Goal: Check status: Check status

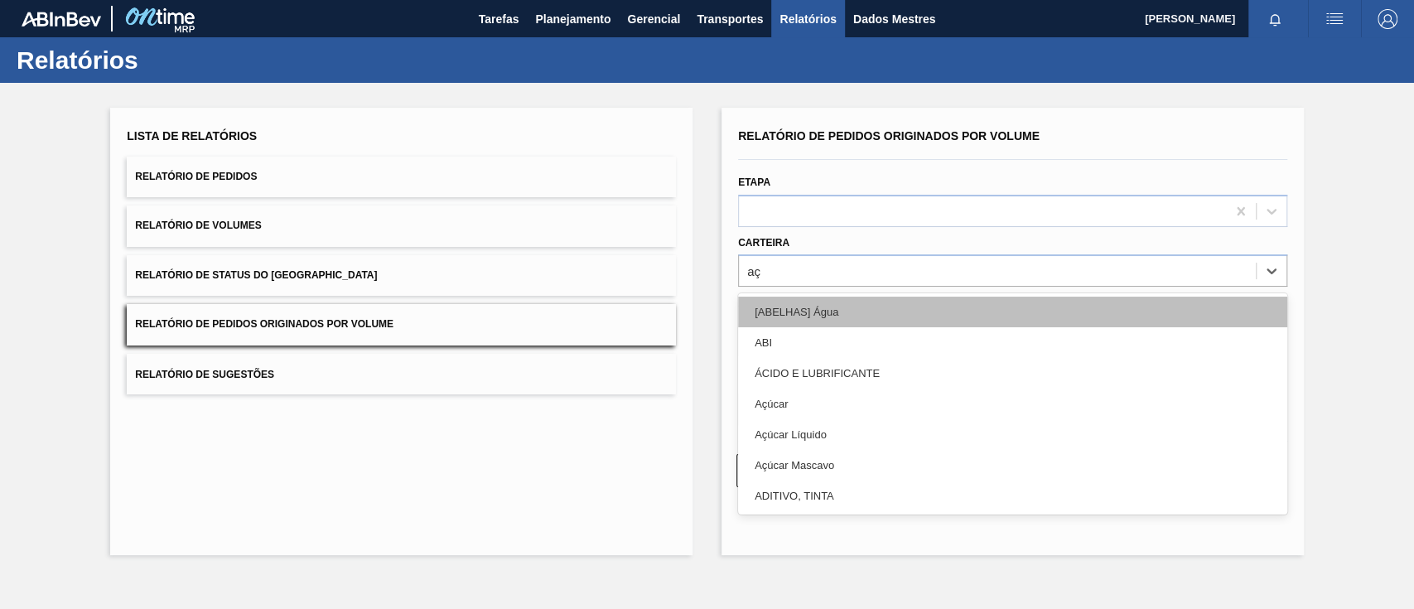
type input "a"
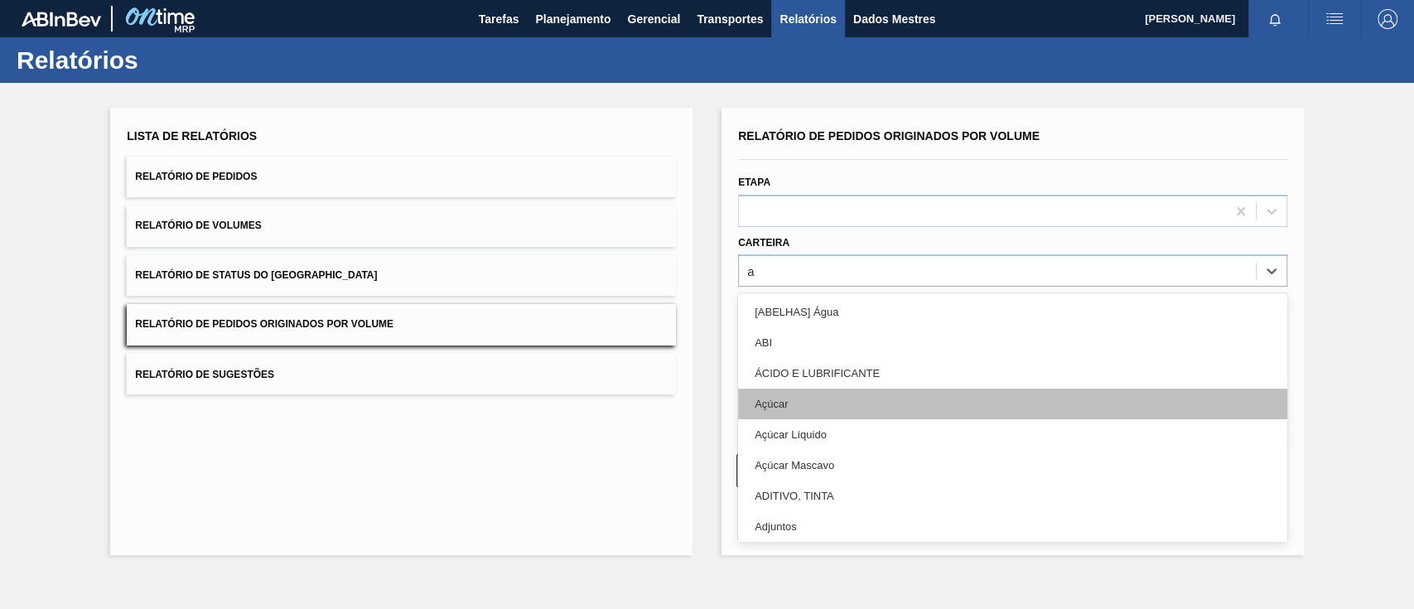
click at [824, 409] on div "Açúcar" at bounding box center [1012, 403] width 549 height 31
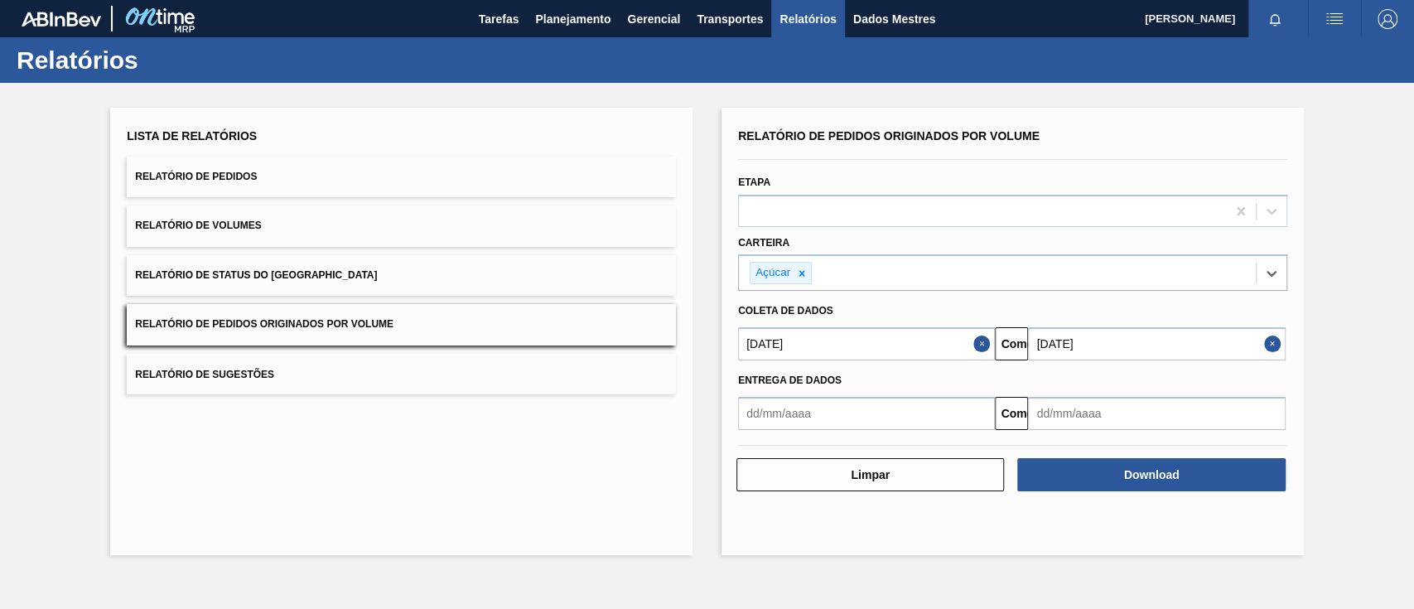
click at [1094, 349] on input "[DATE]" at bounding box center [1156, 343] width 257 height 33
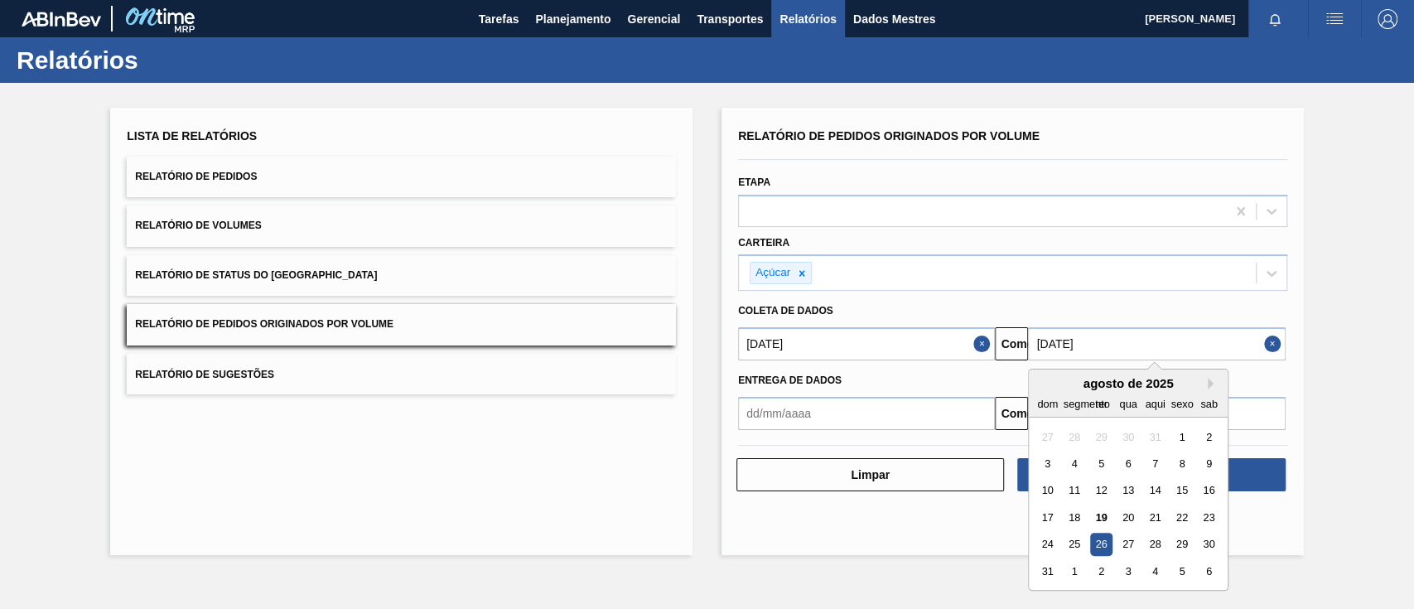
click at [1325, 436] on div "Lista de Relatórios Relatório de Pedidos Relatório de Volumes Relatório de Stat…" at bounding box center [707, 329] width 1414 height 493
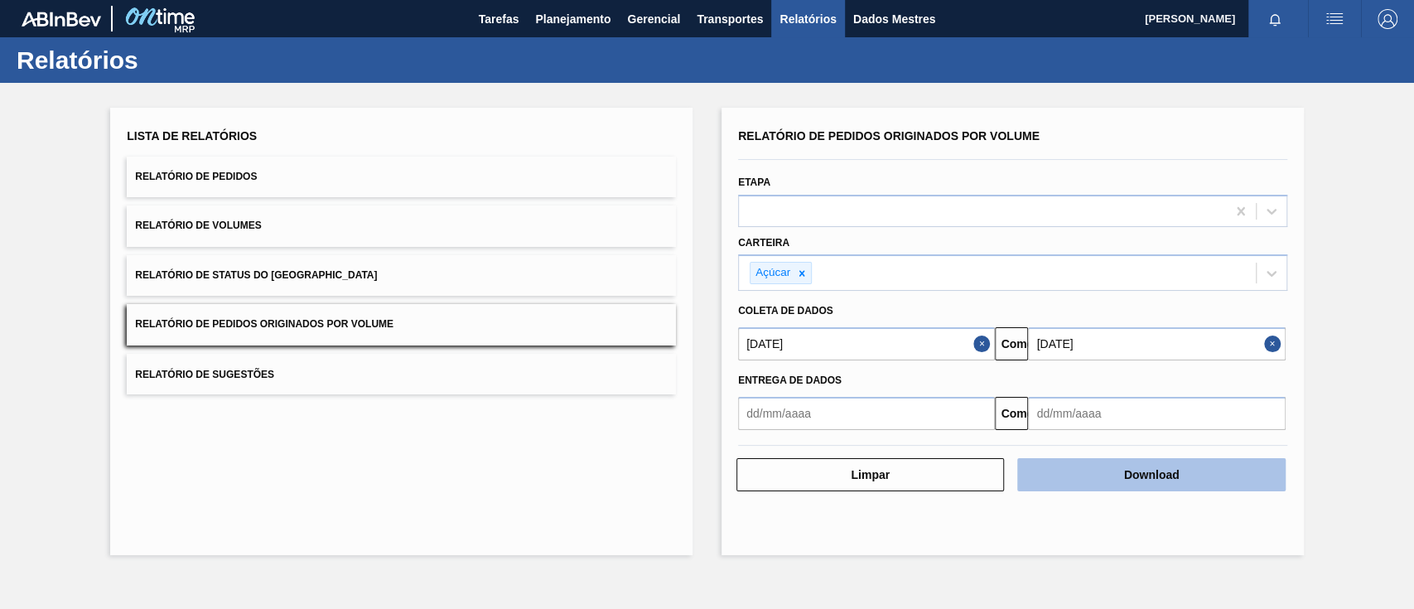
click at [1227, 474] on button "Download" at bounding box center [1151, 474] width 268 height 33
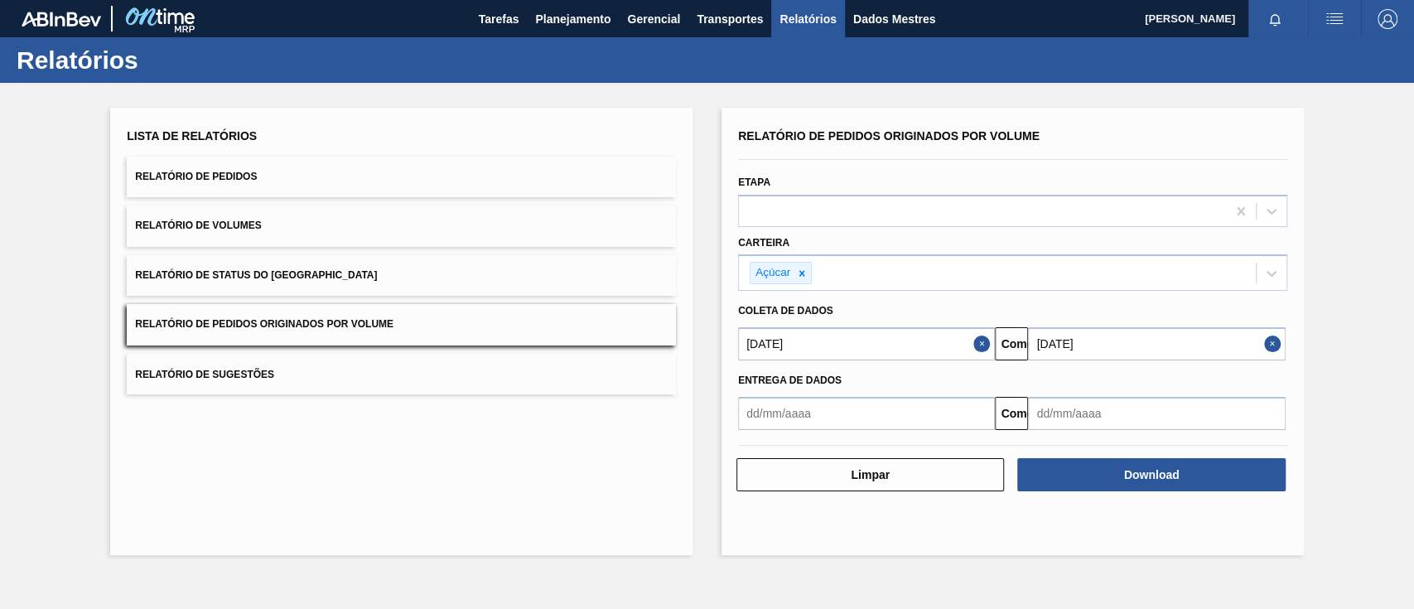
click at [802, 557] on div "Lista de Relatórios Relatório de Pedidos Relatório de Volumes Relatório de Stat…" at bounding box center [707, 329] width 1414 height 493
click at [553, 17] on font "Planejamento" at bounding box center [572, 18] width 75 height 13
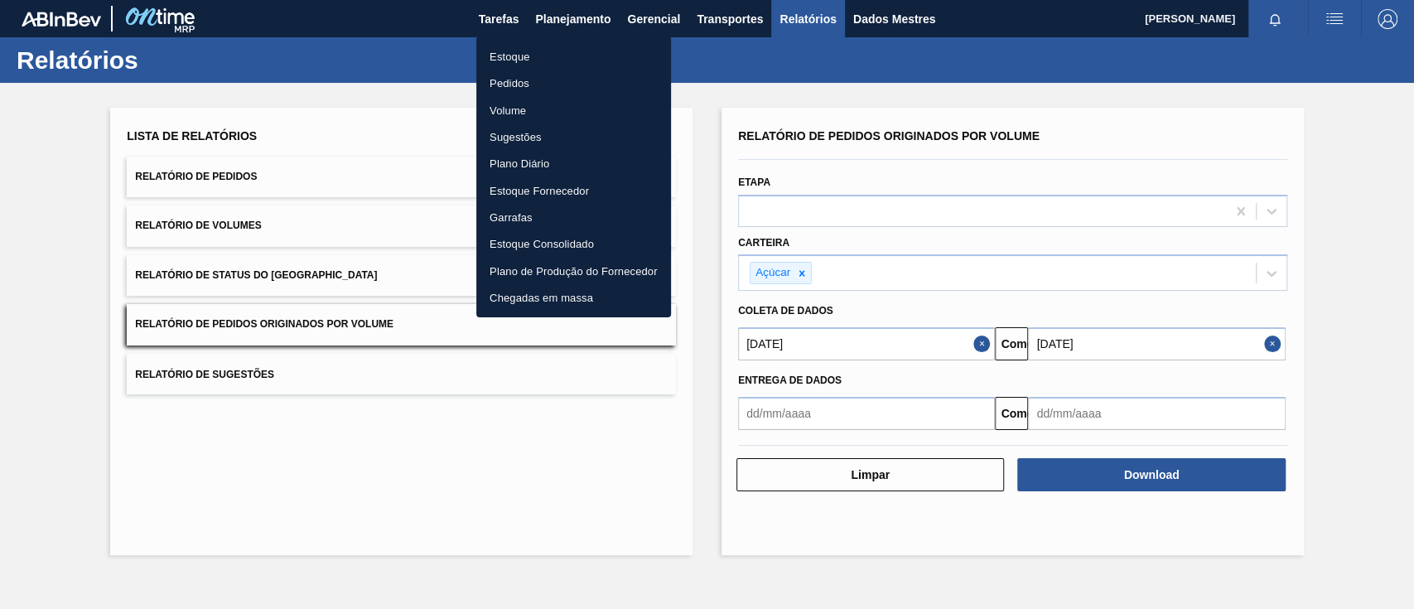
click at [510, 86] on font "Pedidos" at bounding box center [510, 83] width 40 height 12
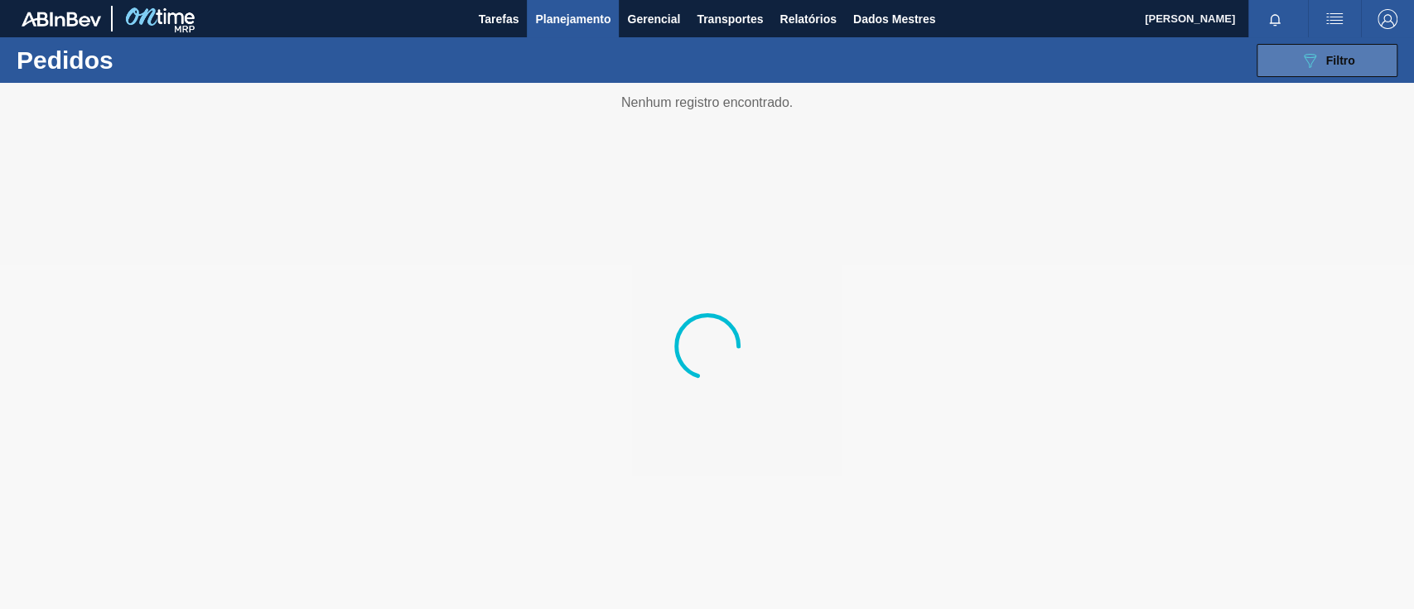
click at [1314, 51] on icon "089F7B8B-B2A5-4AFE-B5C0-19BA573D28AC" at bounding box center [1310, 61] width 20 height 20
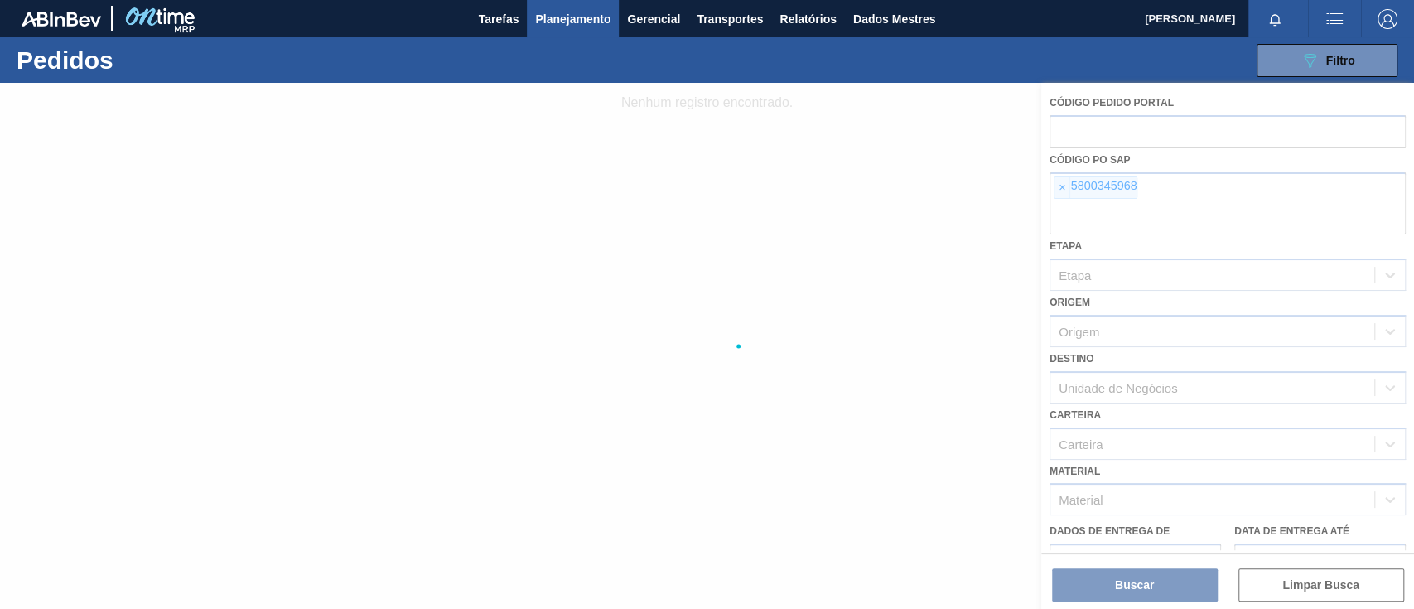
click at [1060, 189] on div at bounding box center [707, 346] width 1414 height 526
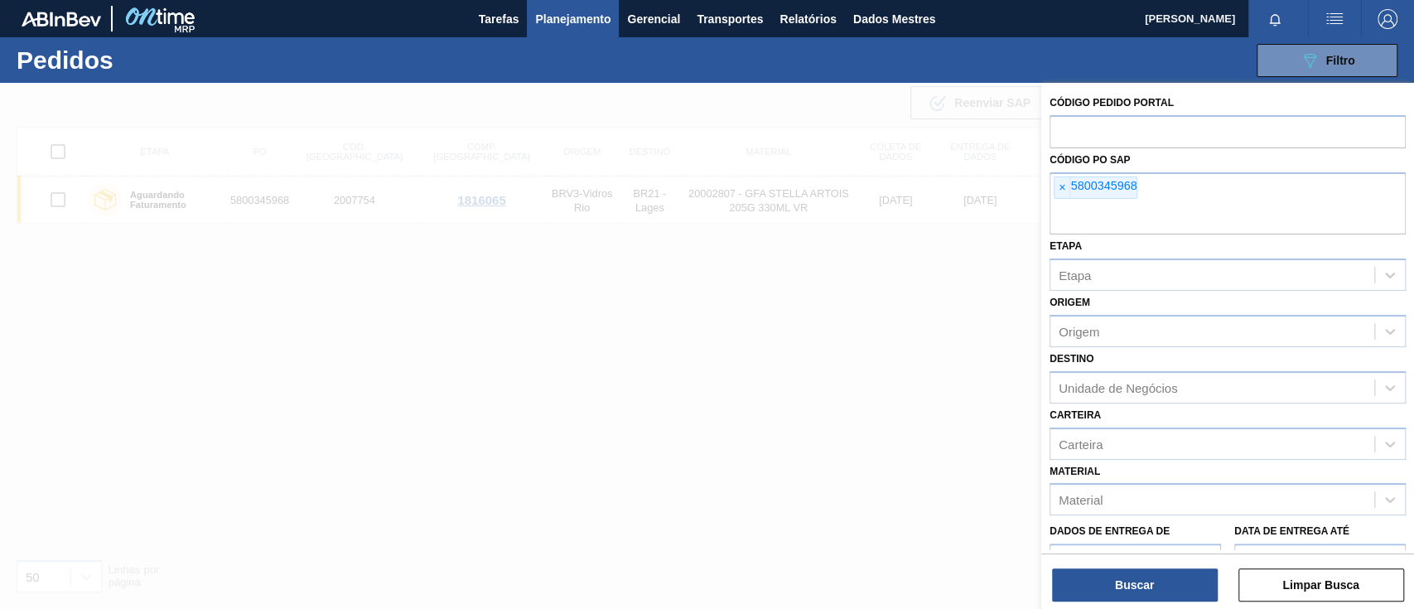
click at [1060, 189] on font "×" at bounding box center [1062, 187] width 7 height 13
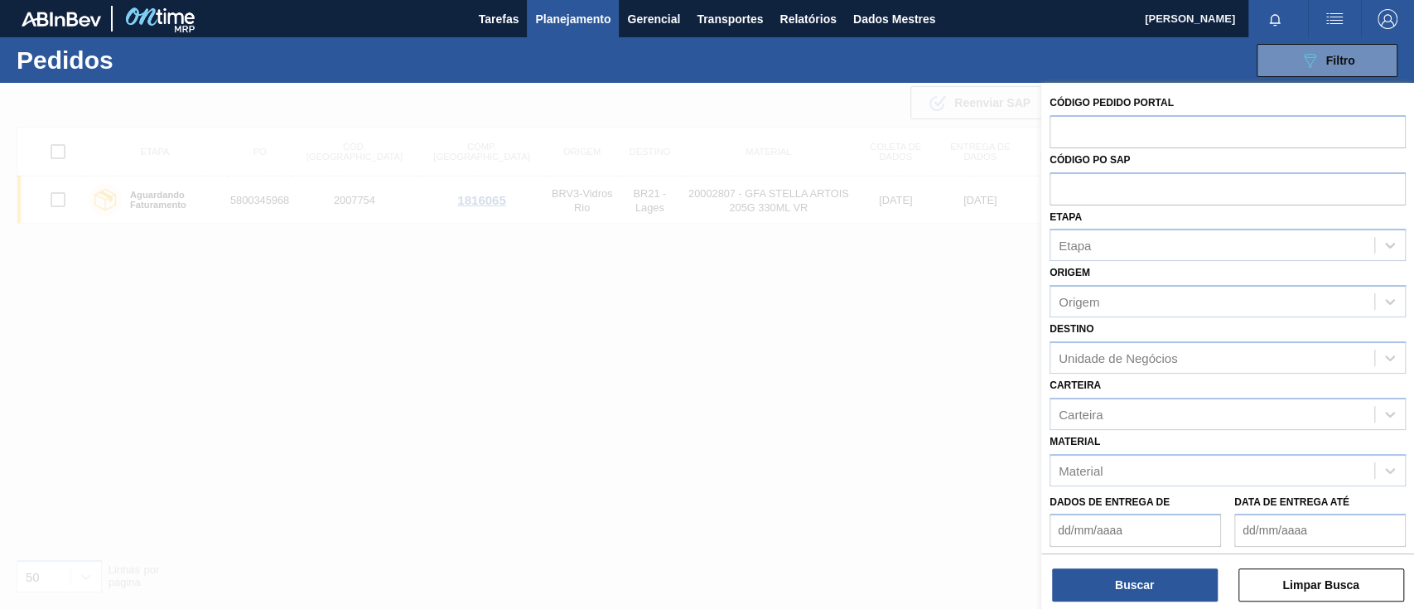
paste input "2114406"
type input "2114406"
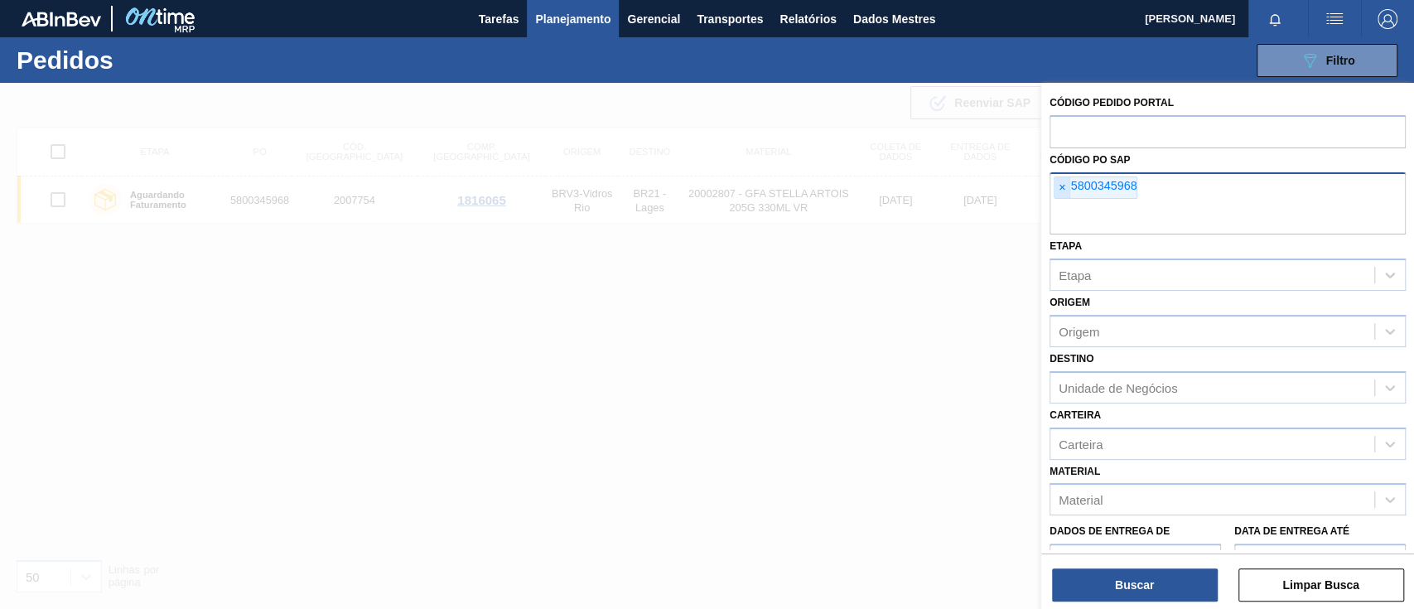
click at [1061, 188] on font "×" at bounding box center [1062, 187] width 7 height 13
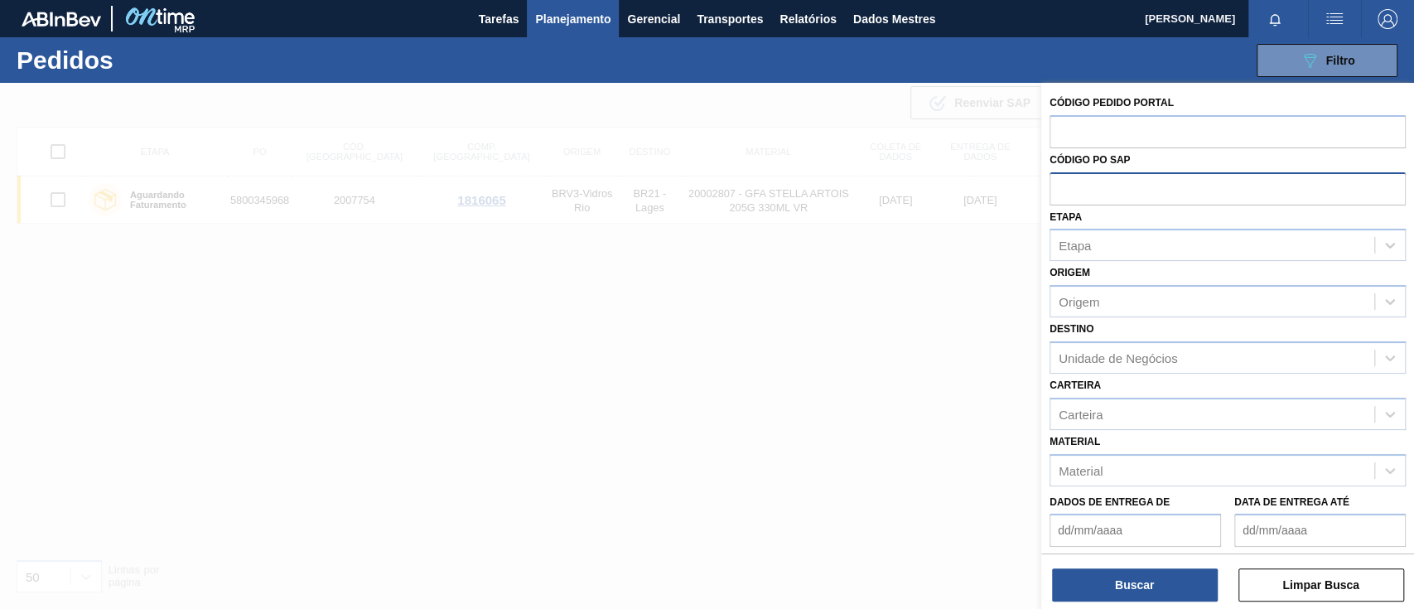
paste input "5800348608"
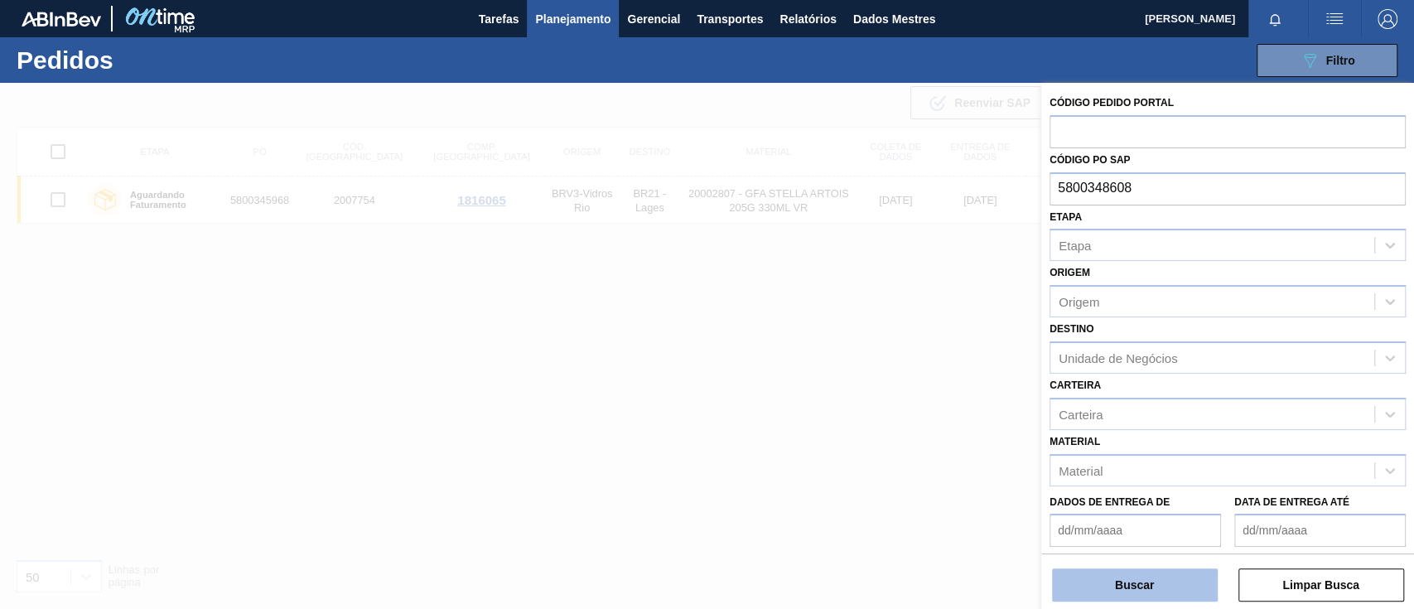
type input "5800348608"
click at [1143, 583] on font "Buscar" at bounding box center [1134, 584] width 39 height 13
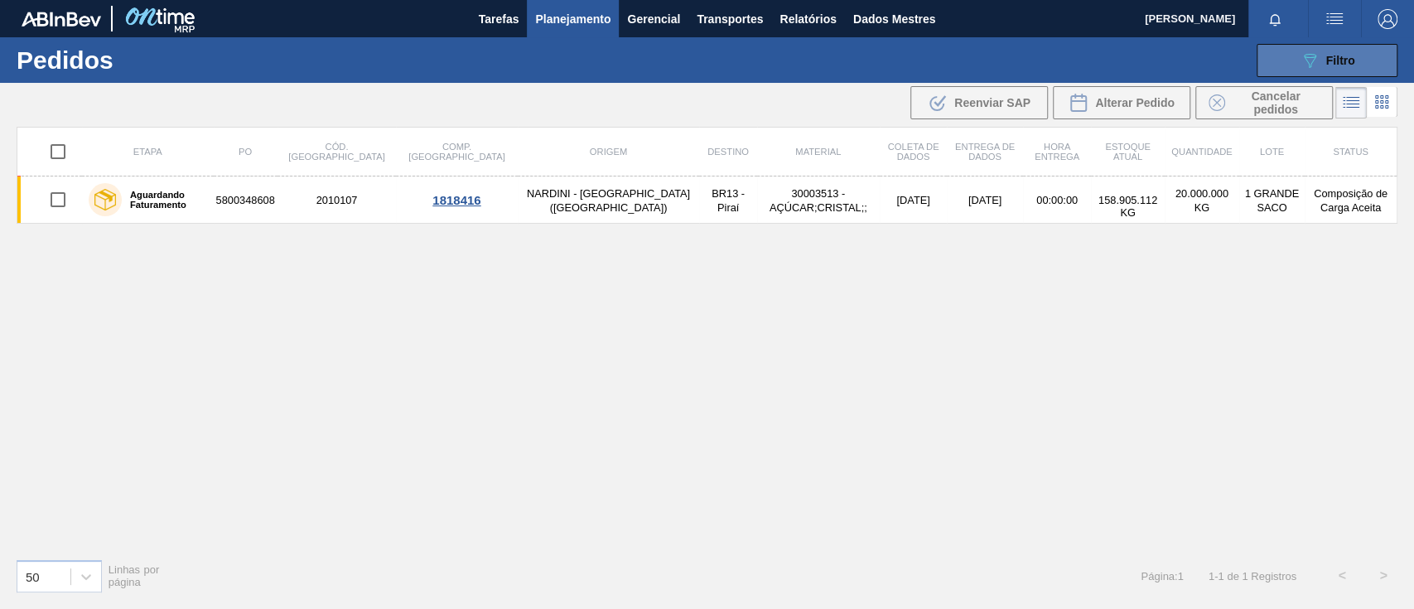
click at [1298, 57] on button "089F7B8B-B2A5-4AFE-B5C0-19BA573D28AC Filtro" at bounding box center [1327, 60] width 141 height 33
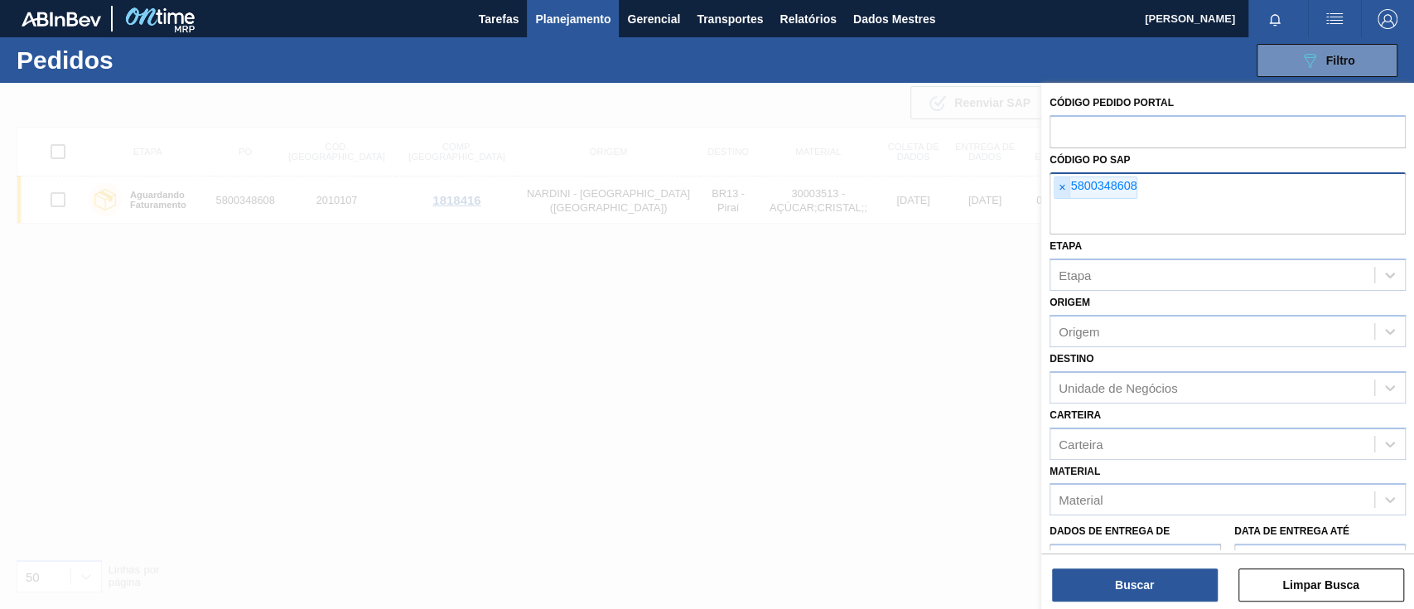
click at [1064, 189] on font "×" at bounding box center [1062, 187] width 7 height 13
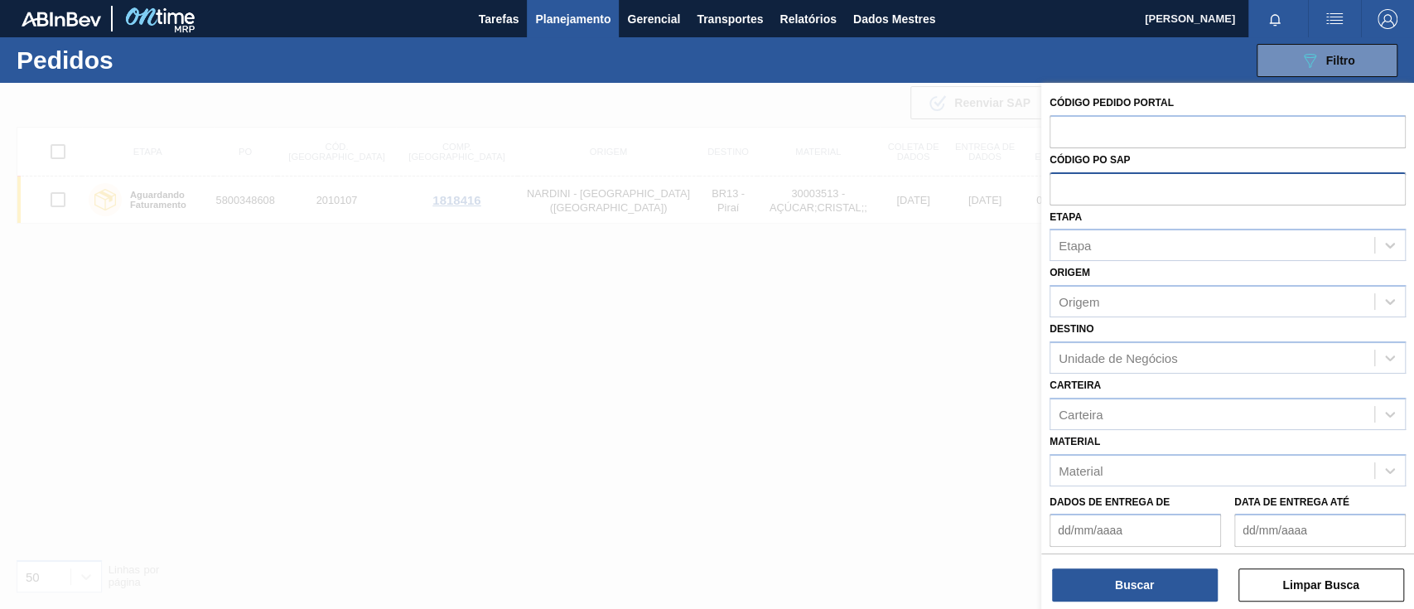
paste input "5800348450"
type input "5800348450"
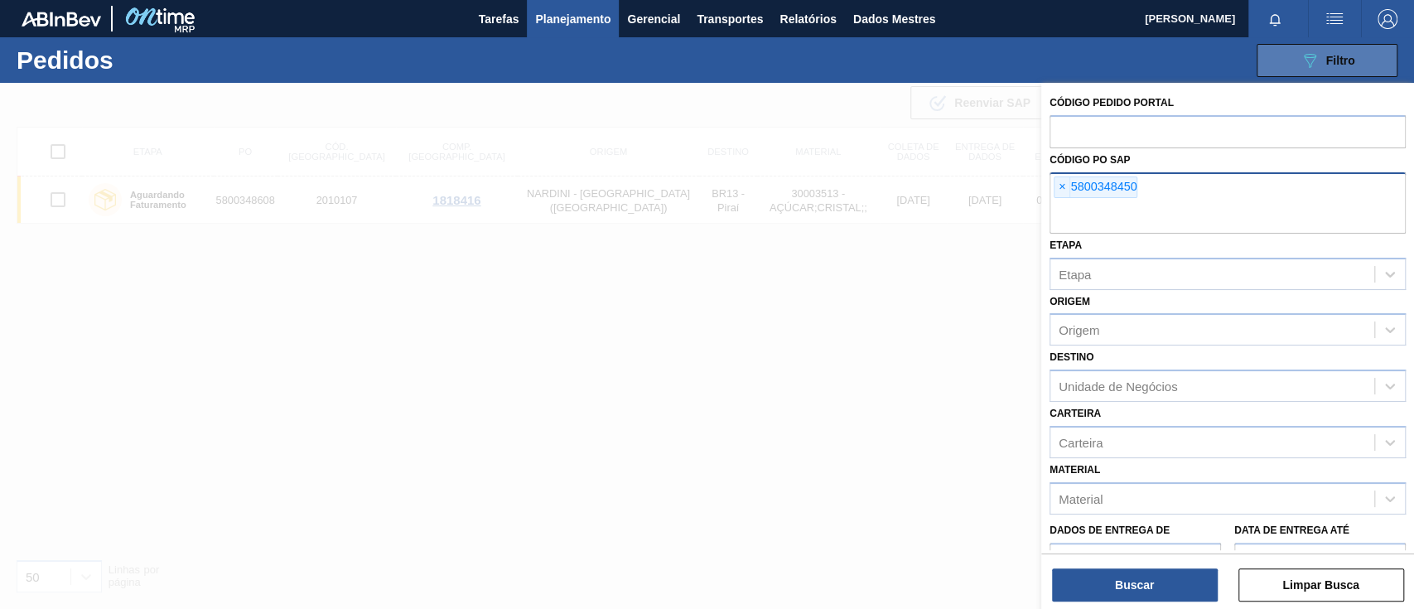
click at [1296, 50] on button "089F7B8B-B2A5-4AFE-B5C0-19BA573D28AC Filtro" at bounding box center [1327, 60] width 141 height 33
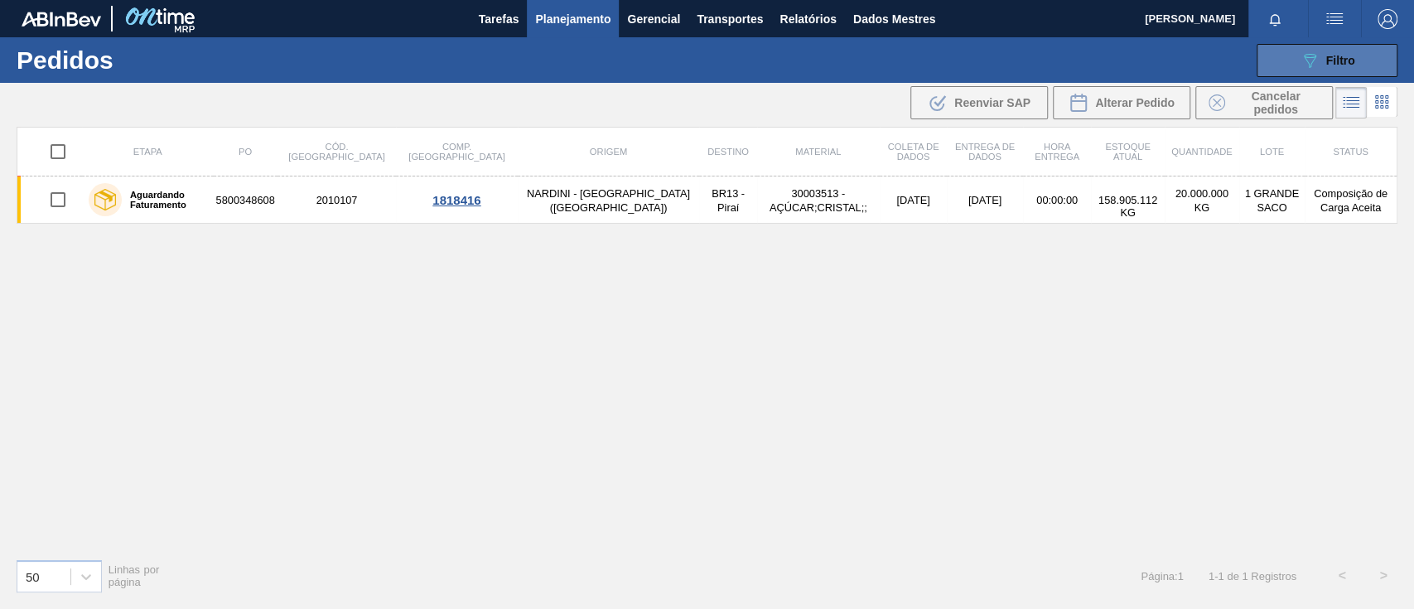
click at [1310, 63] on icon at bounding box center [1310, 61] width 12 height 14
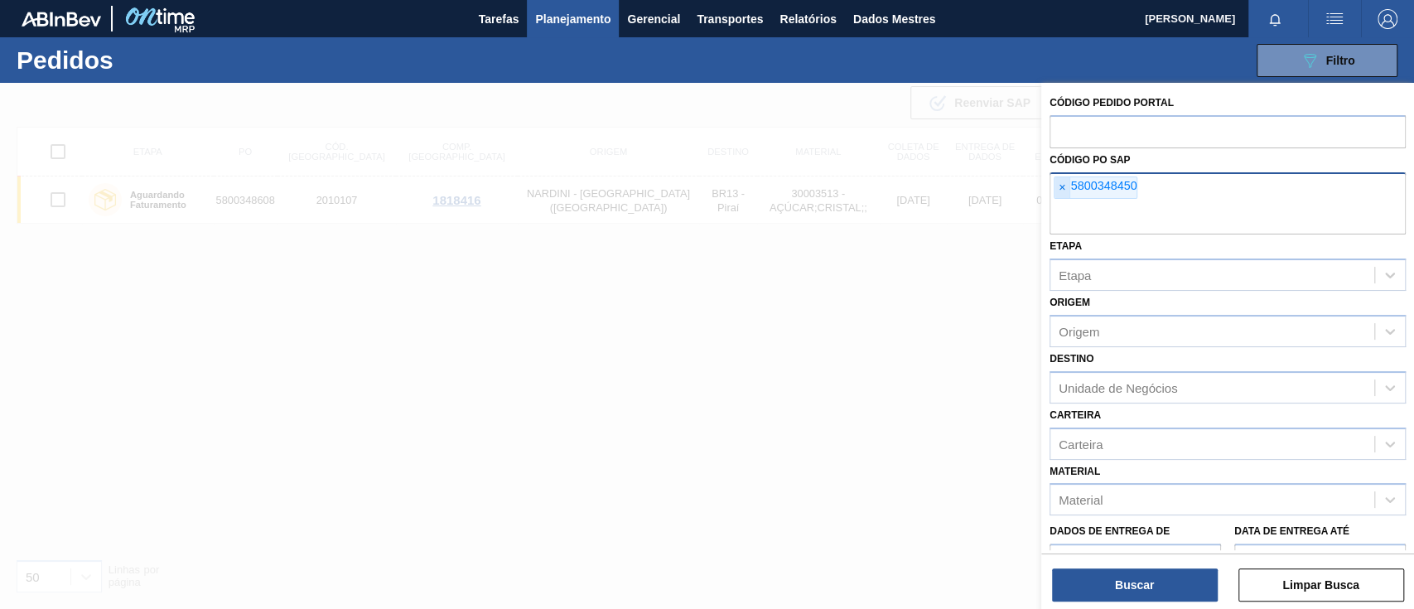
click at [1057, 186] on span "×" at bounding box center [1062, 188] width 16 height 22
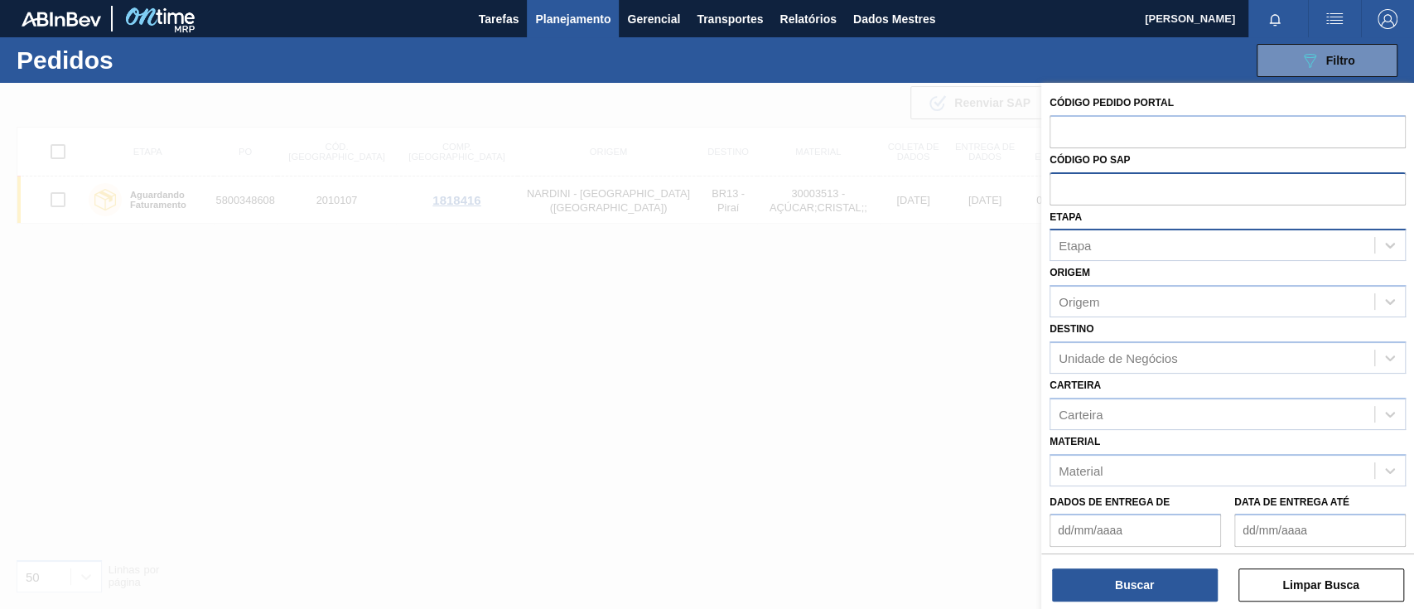
paste input "5800348450"
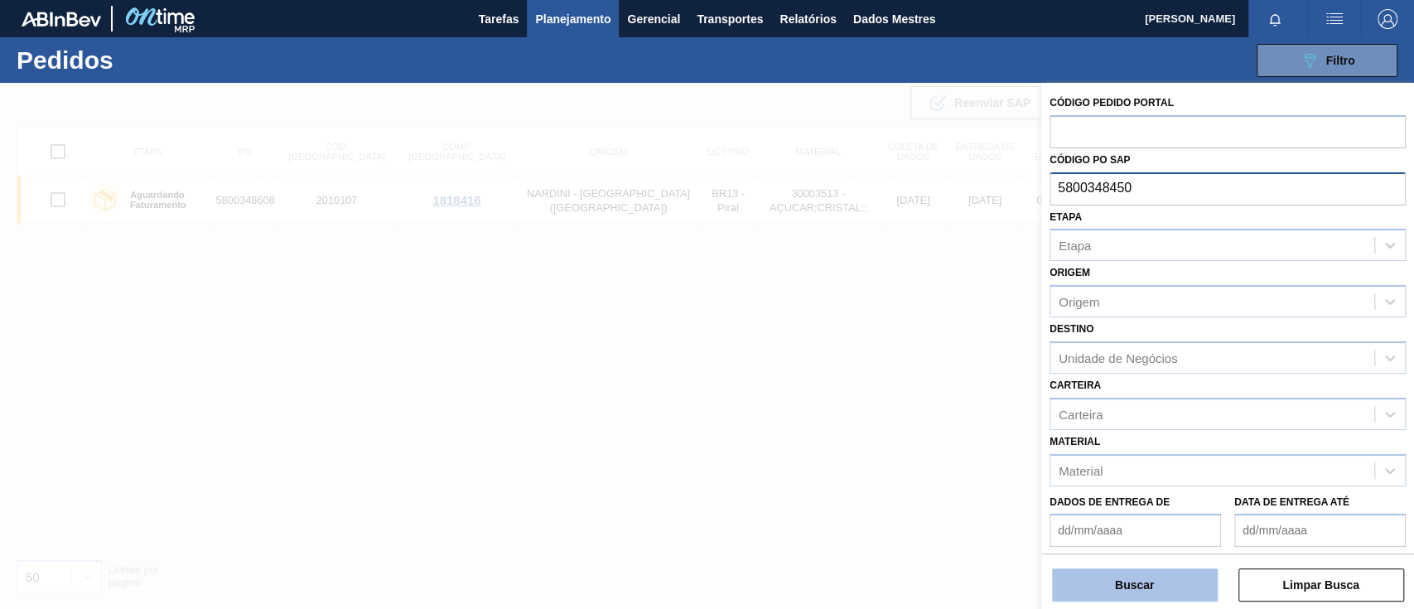
type input "5800348450"
click at [1146, 581] on font "Buscar" at bounding box center [1134, 584] width 39 height 13
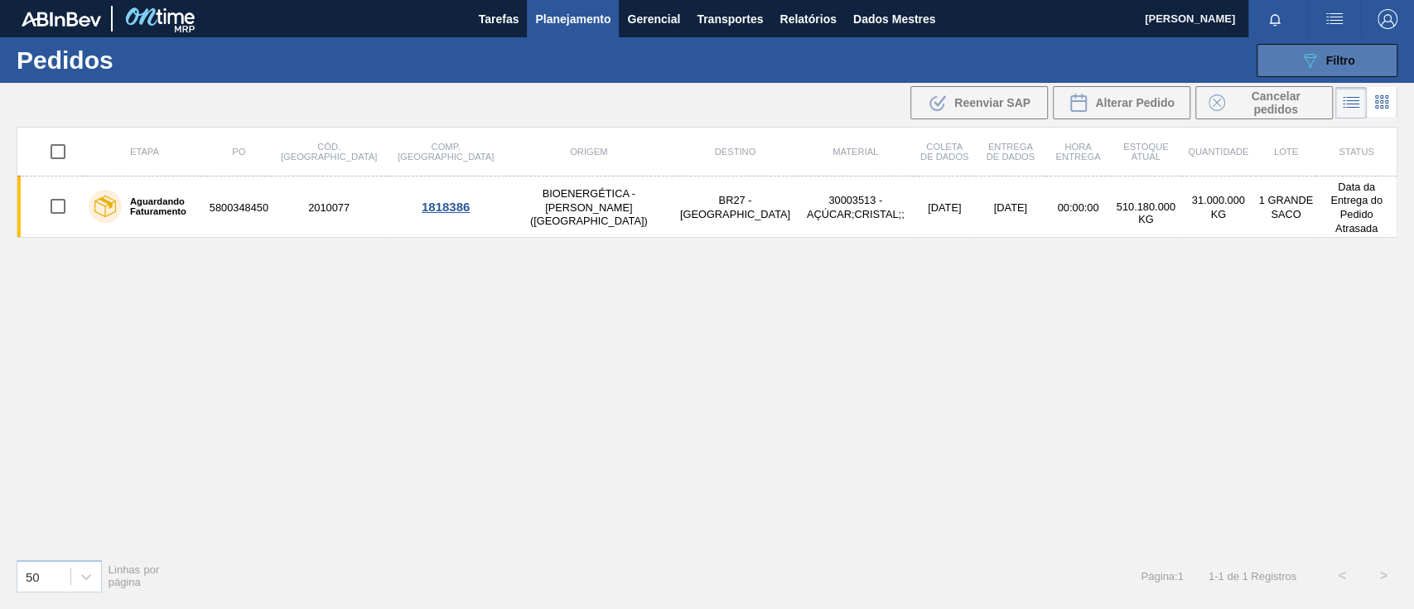
click at [1340, 58] on font "Filtro" at bounding box center [1340, 60] width 29 height 13
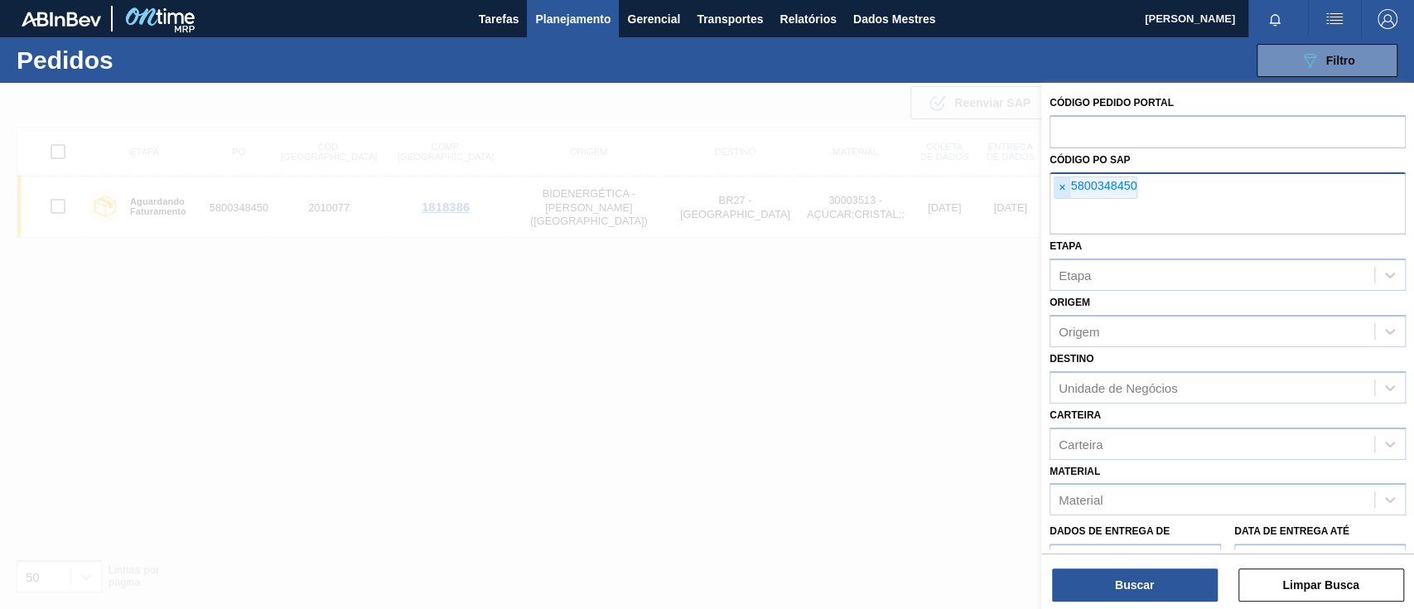
click at [1064, 186] on font "×" at bounding box center [1062, 187] width 7 height 13
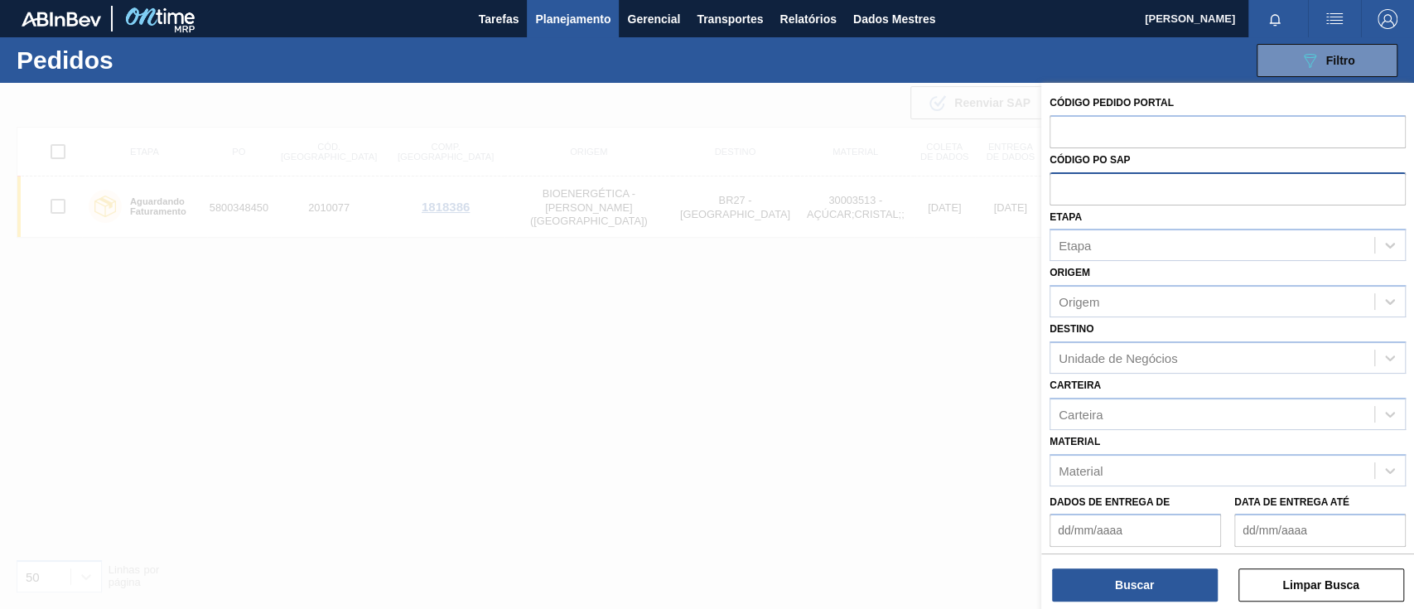
paste input "text"
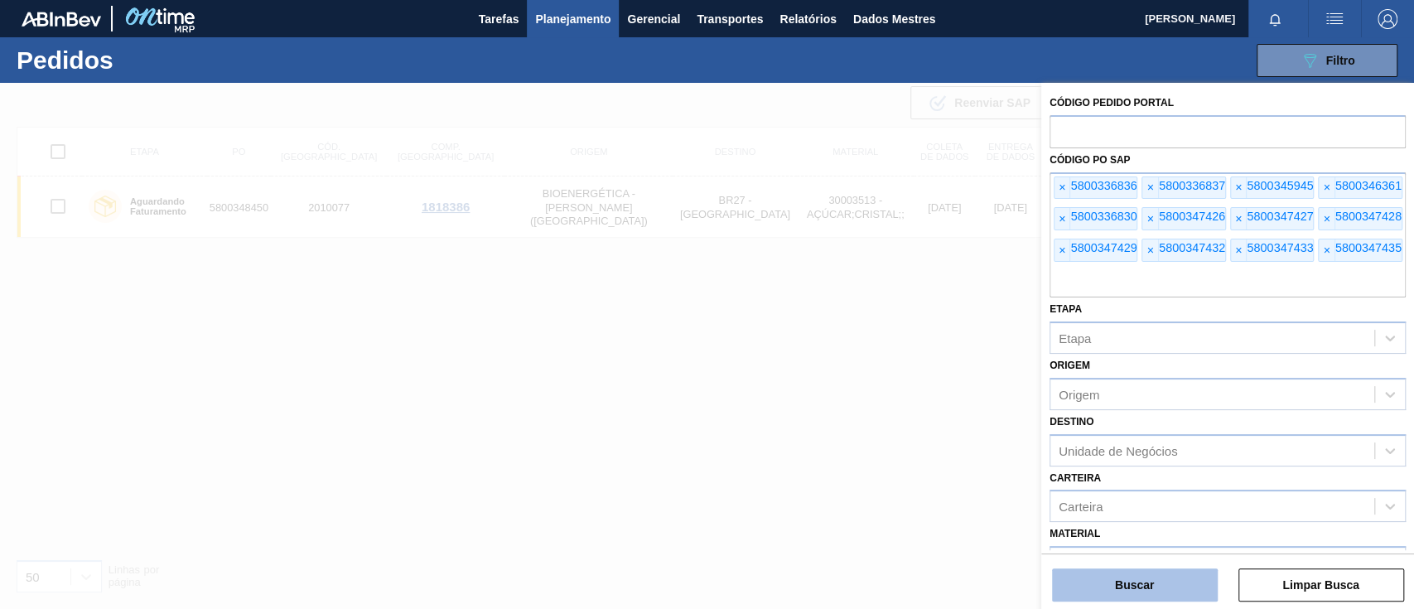
click at [1156, 586] on button "Buscar" at bounding box center [1135, 584] width 166 height 33
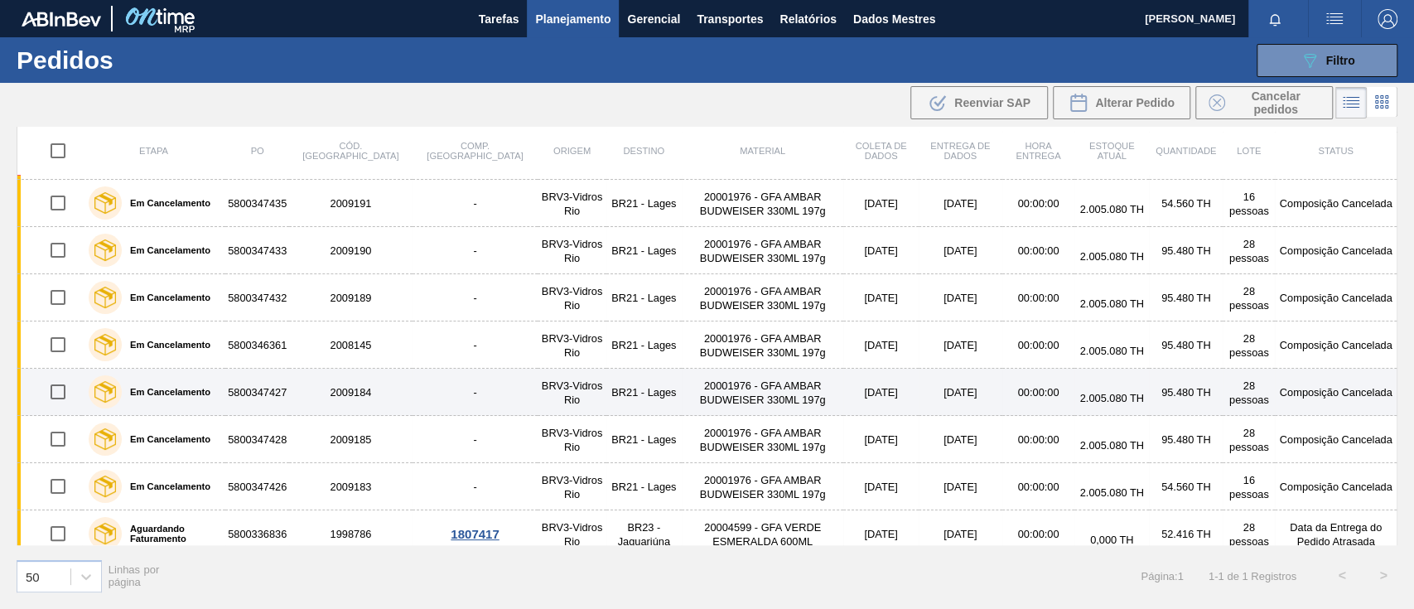
scroll to position [196, 0]
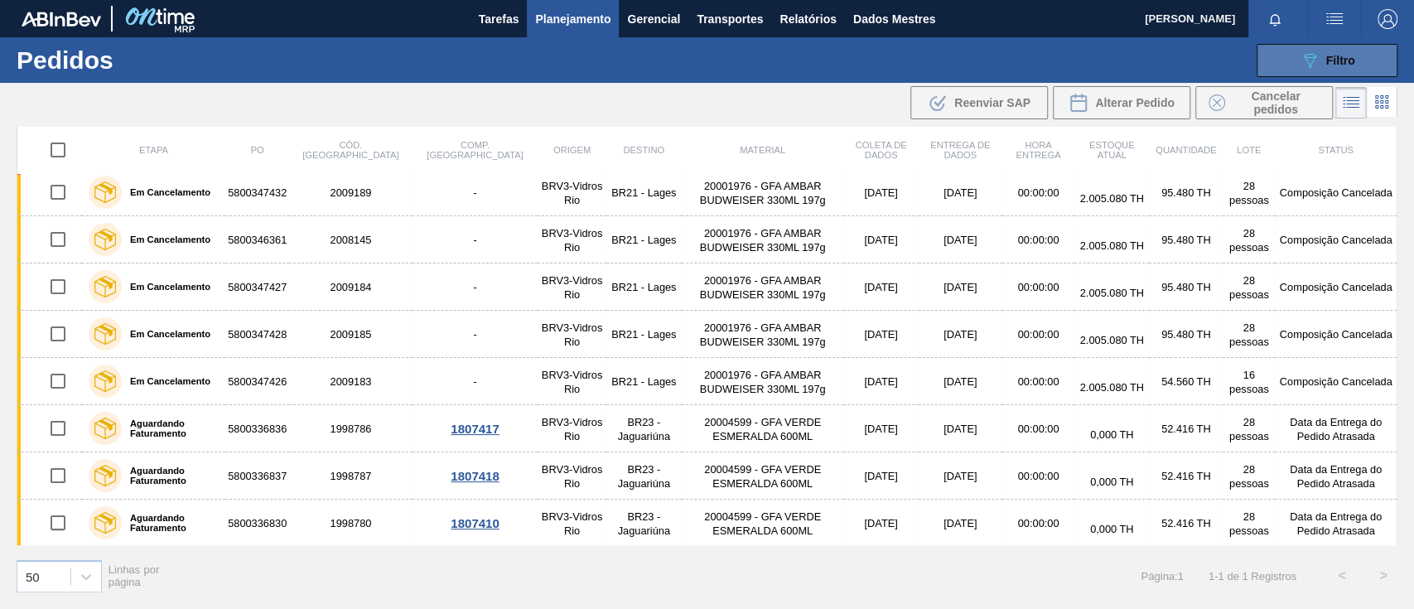
click at [1308, 47] on button "089F7B8B-B2A5-4AFE-B5C0-19BA573D28AC Filtro" at bounding box center [1327, 60] width 141 height 33
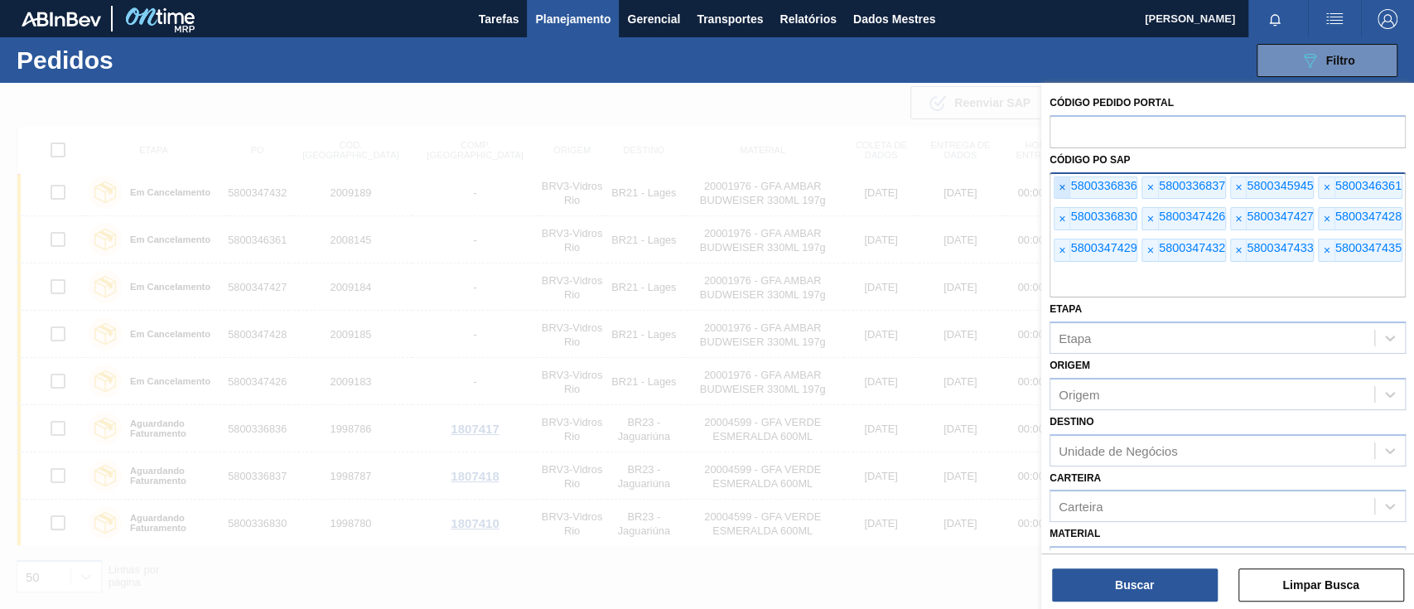
click at [1065, 185] on span "×" at bounding box center [1062, 188] width 16 height 22
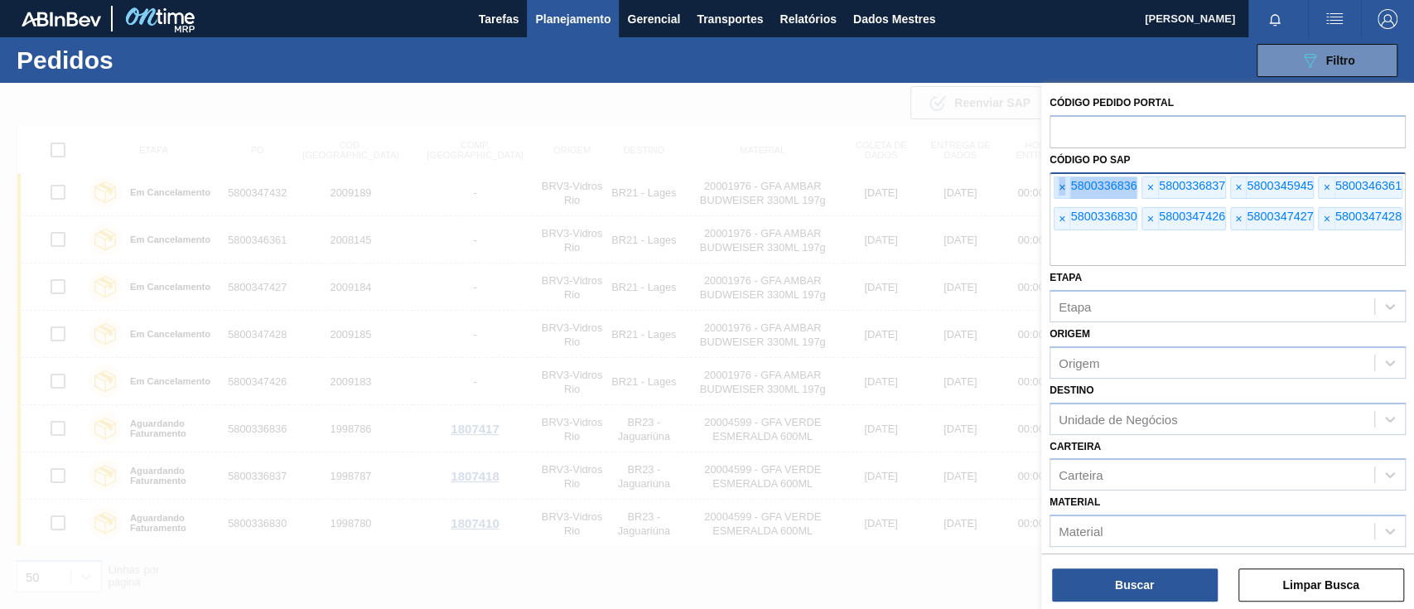
click at [1065, 185] on span "×" at bounding box center [1062, 188] width 16 height 22
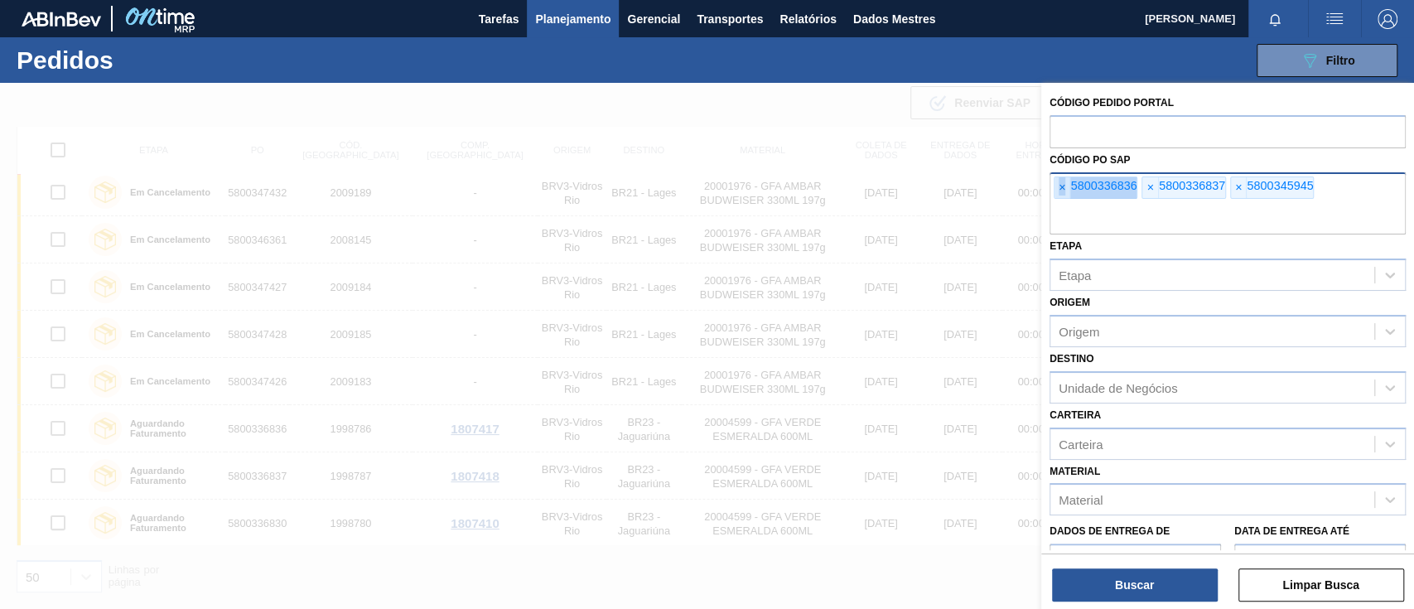
click at [1065, 185] on span "×" at bounding box center [1062, 188] width 16 height 22
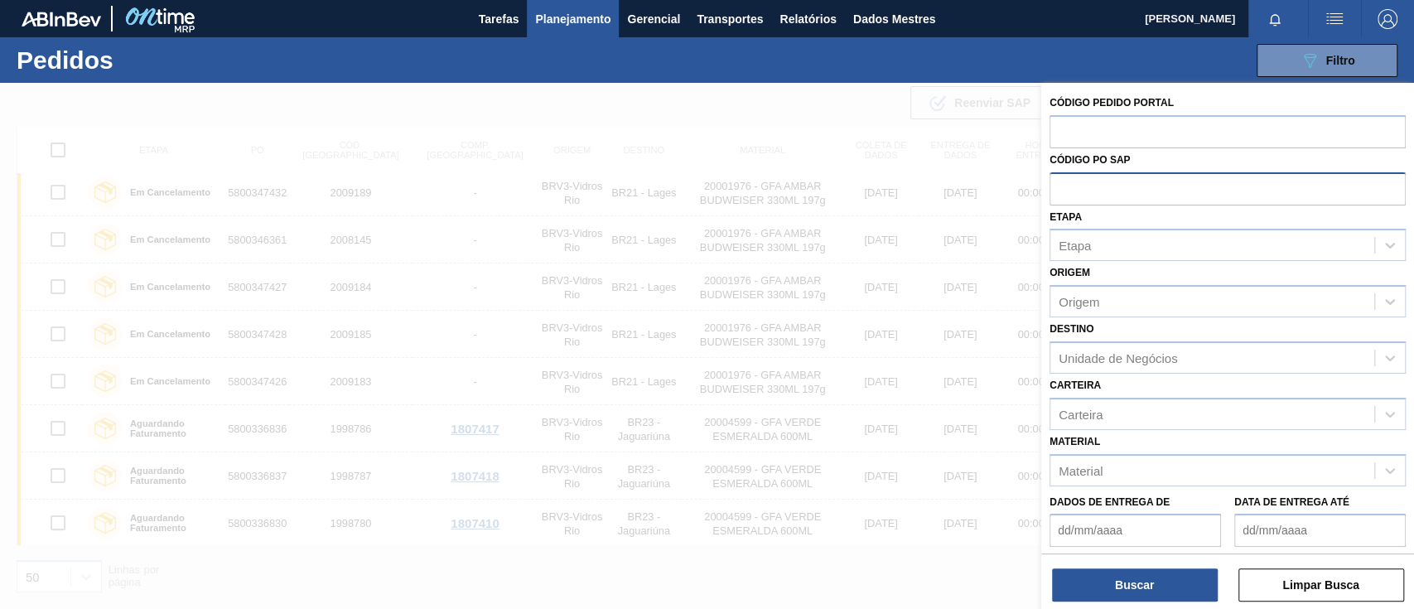
click at [1065, 185] on input "text" at bounding box center [1228, 187] width 356 height 31
paste input "text"
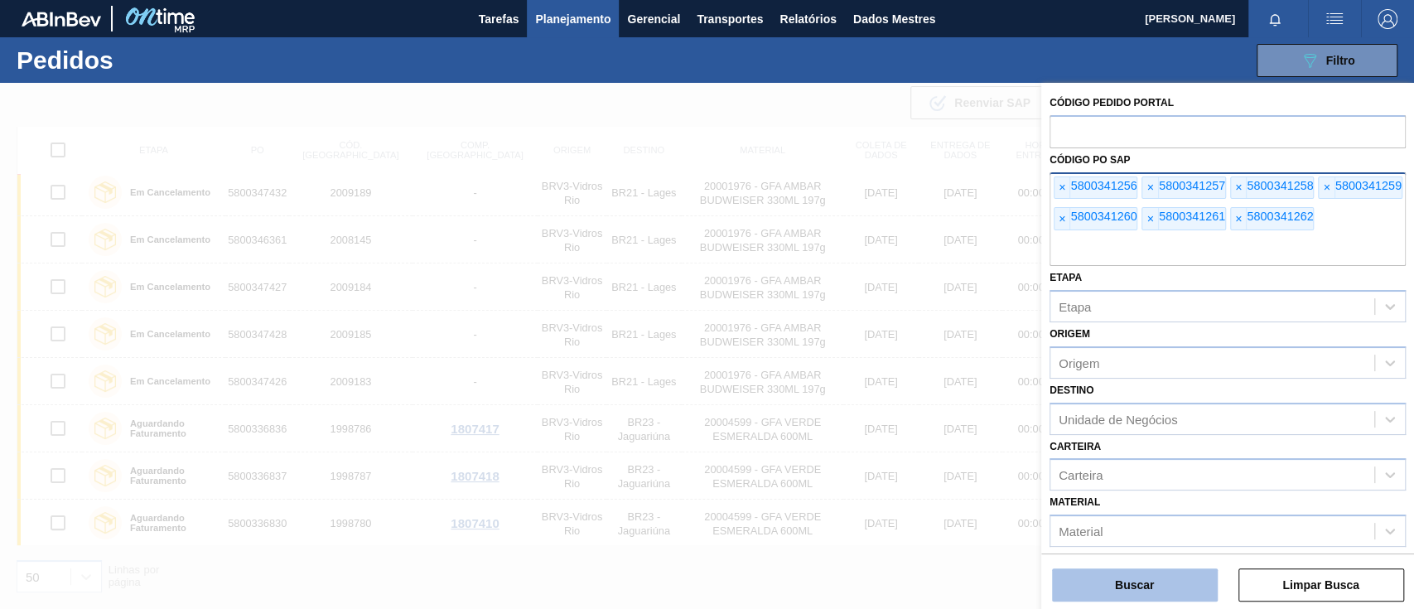
click at [1173, 580] on button "Buscar" at bounding box center [1135, 584] width 166 height 33
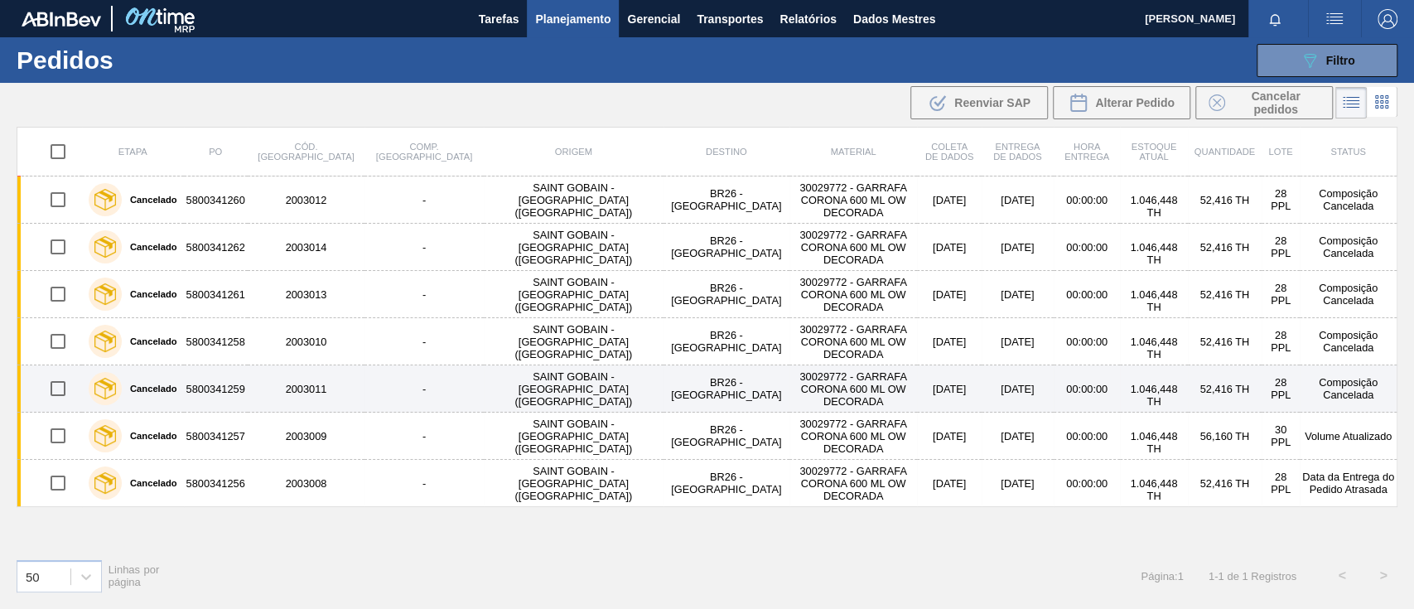
scroll to position [0, 0]
